Goal: Book appointment/travel/reservation

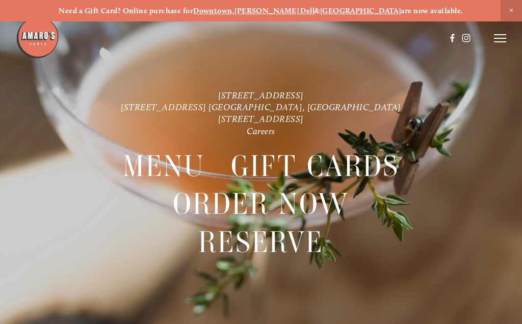
scroll to position [21, 0]
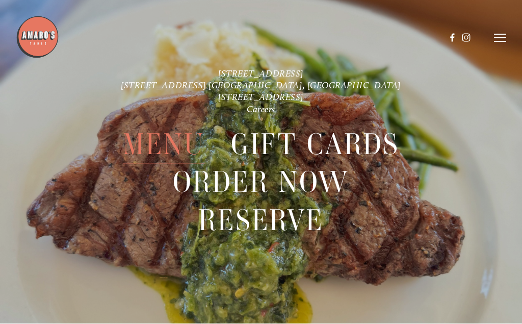
click at [499, 35] on line at bounding box center [500, 35] width 12 height 0
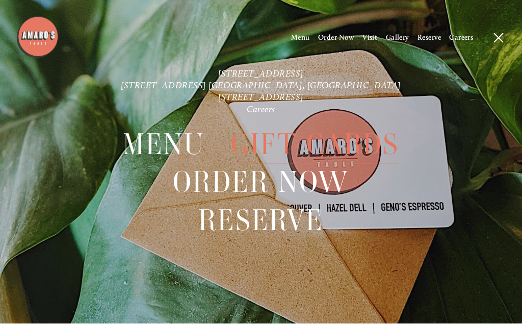
click at [298, 37] on span "Menu" at bounding box center [300, 38] width 19 height 9
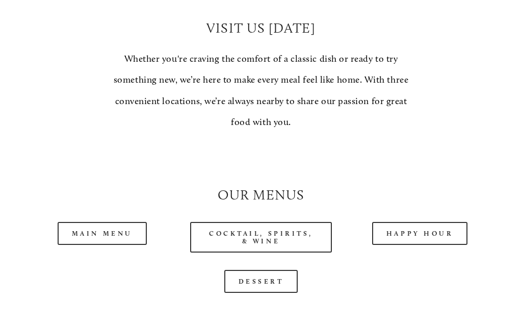
scroll to position [747, 0]
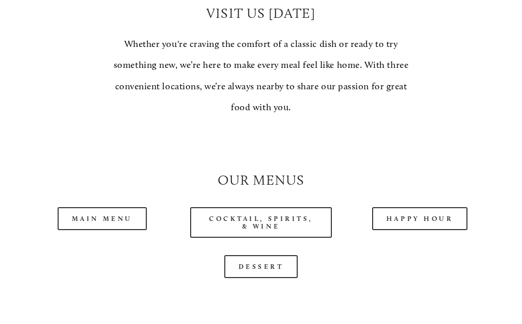
click at [115, 208] on link "Main Menu" at bounding box center [102, 218] width 89 height 23
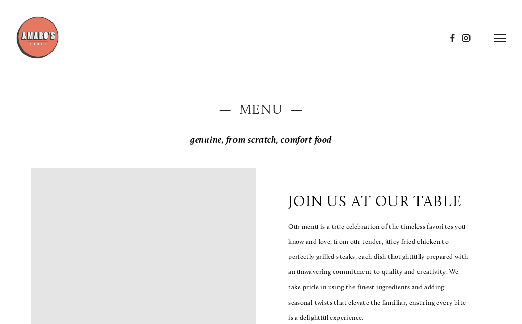
scroll to position [0, 0]
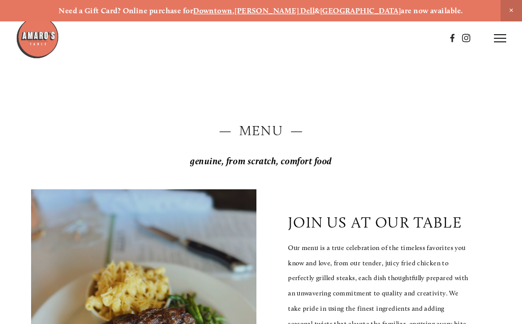
click at [504, 35] on line at bounding box center [500, 35] width 12 height 0
click at [433, 38] on span "Reserve" at bounding box center [428, 38] width 23 height 9
